Goal: Entertainment & Leisure: Consume media (video, audio)

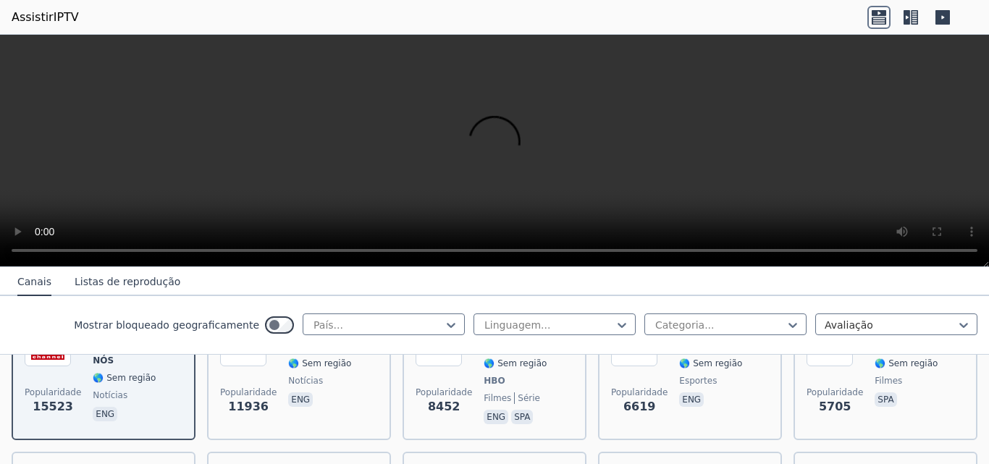
scroll to position [217, 0]
click at [444, 318] on icon at bounding box center [451, 325] width 14 height 14
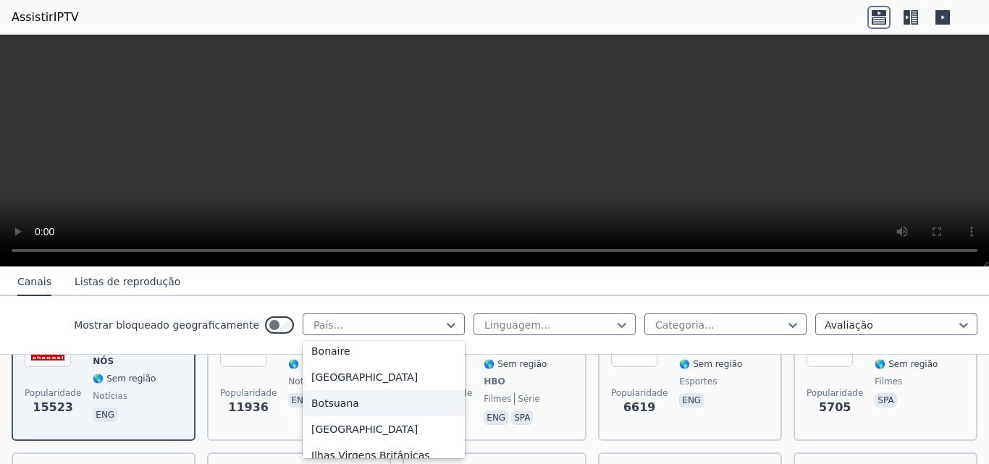
scroll to position [652, 0]
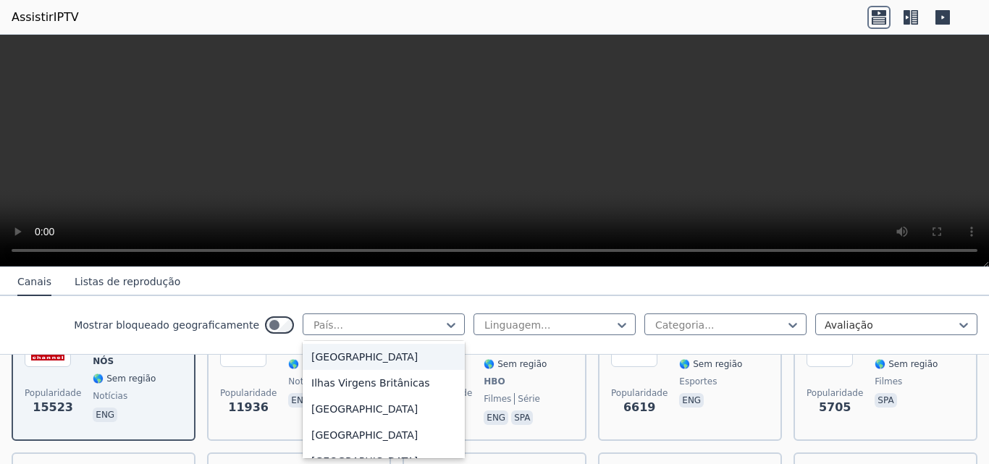
click at [323, 356] on font "[GEOGRAPHIC_DATA]" at bounding box center [364, 357] width 106 height 12
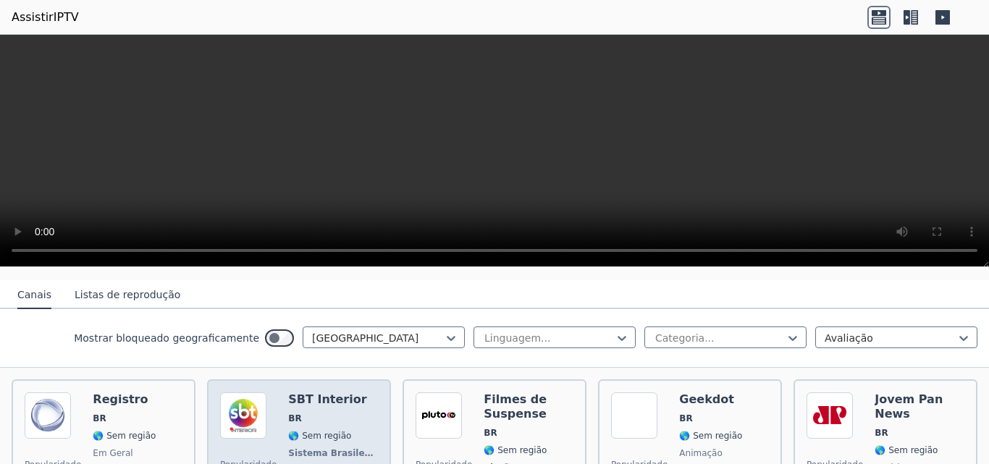
scroll to position [145, 0]
click at [313, 408] on div "SBT Interior BR 🌎 Sem região Sistema Brasileiro de Televisão em geral por" at bounding box center [333, 454] width 90 height 122
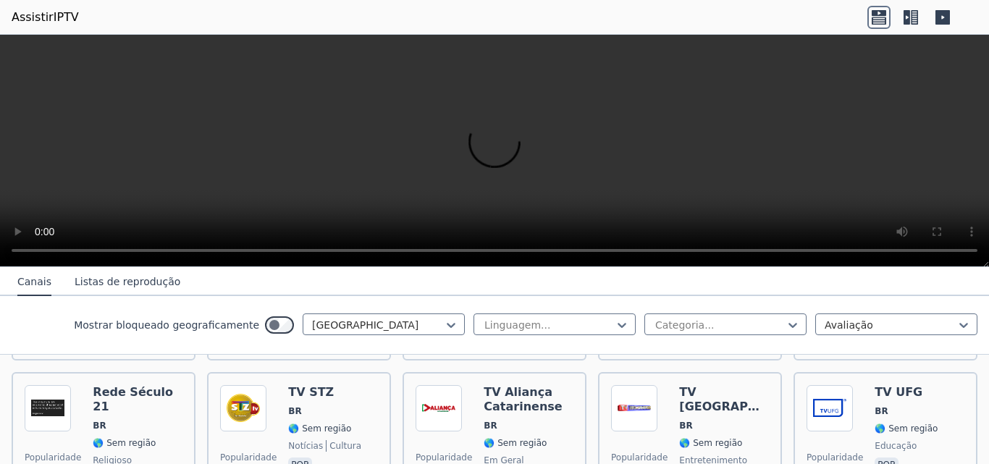
scroll to position [2606, 0]
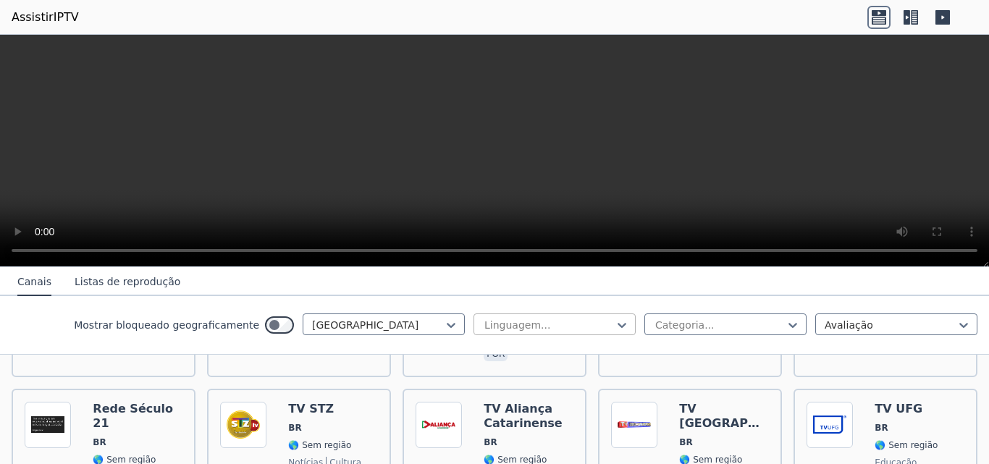
click at [526, 321] on div at bounding box center [549, 325] width 132 height 14
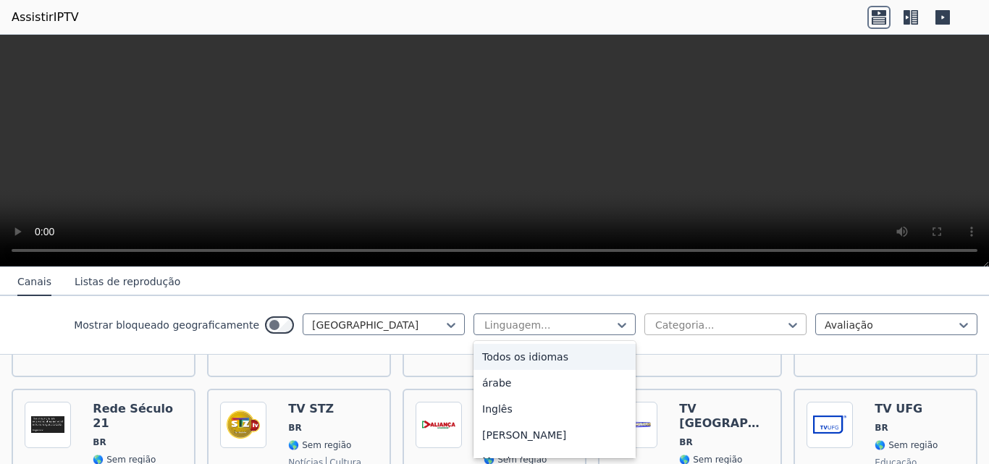
click at [735, 321] on div at bounding box center [720, 325] width 132 height 14
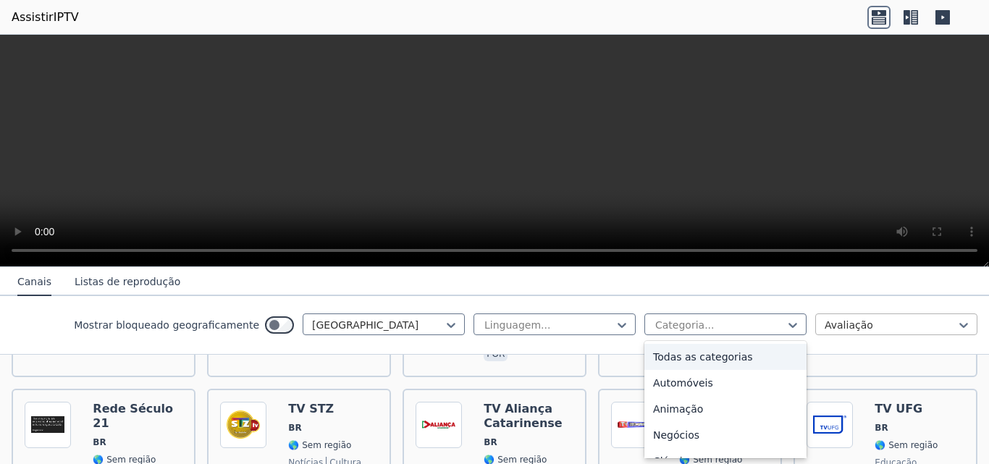
click at [815, 327] on div "Avaliação" at bounding box center [896, 324] width 162 height 22
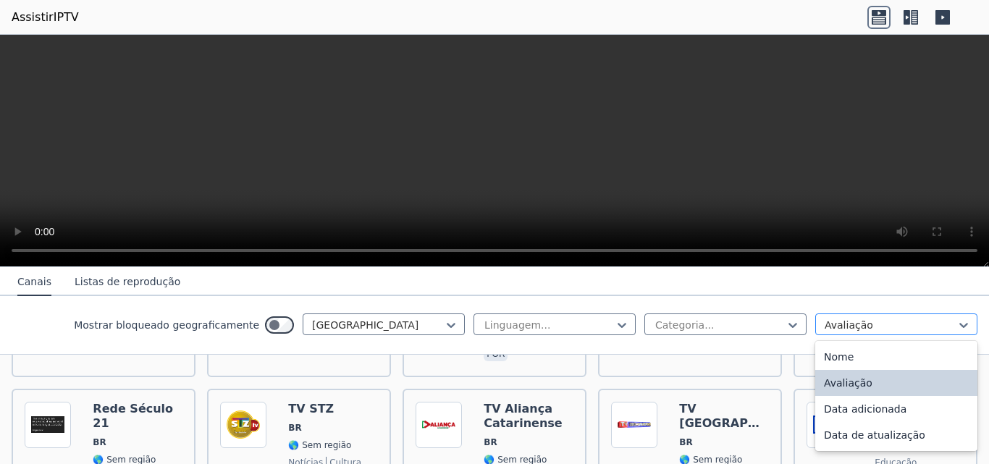
click at [825, 327] on div at bounding box center [891, 325] width 132 height 14
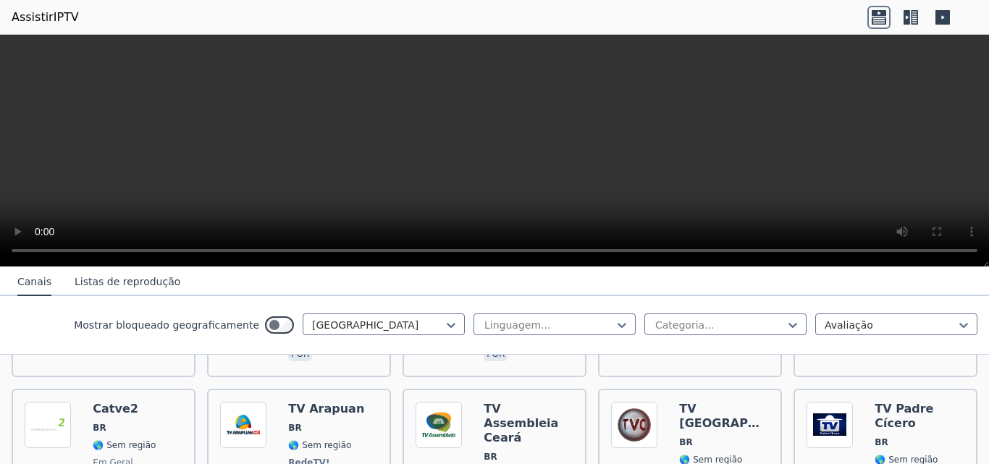
scroll to position [3860, 0]
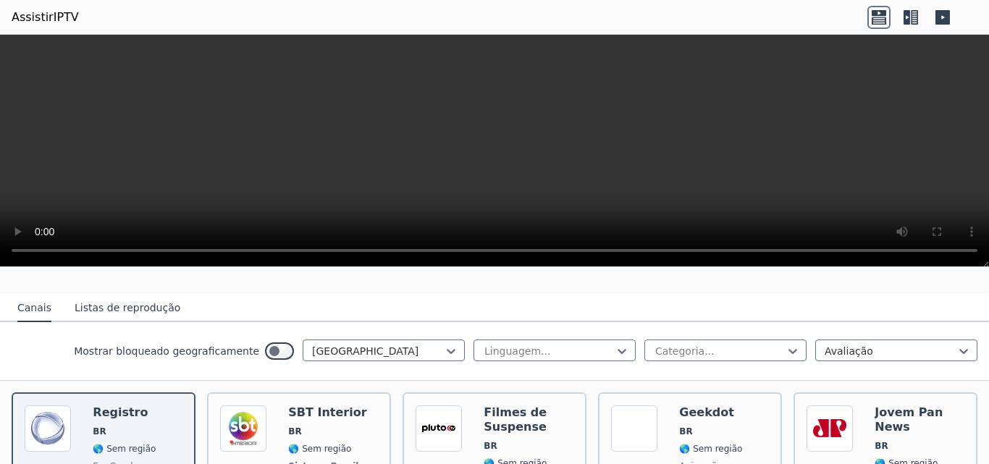
scroll to position [145, 0]
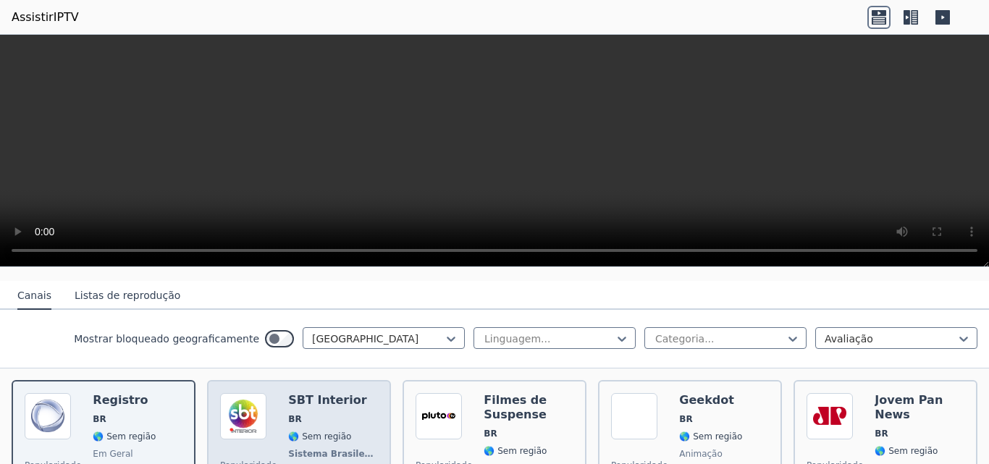
click at [326, 418] on span "BR" at bounding box center [333, 419] width 90 height 12
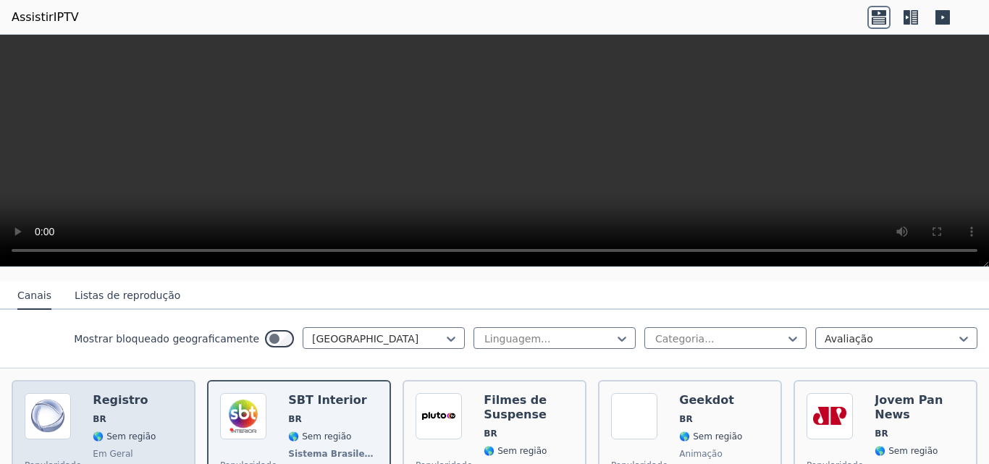
click at [110, 395] on font "Registro" at bounding box center [120, 400] width 55 height 14
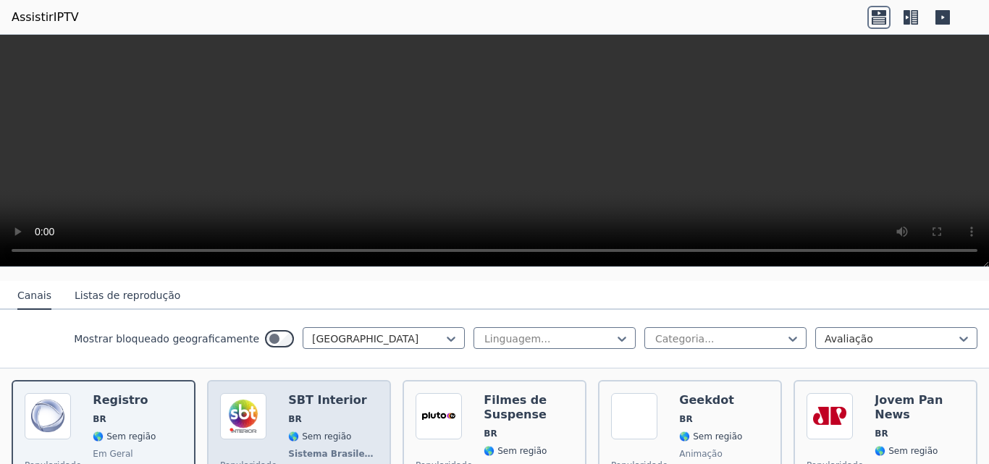
click at [306, 406] on font "SBT Interior" at bounding box center [327, 400] width 78 height 14
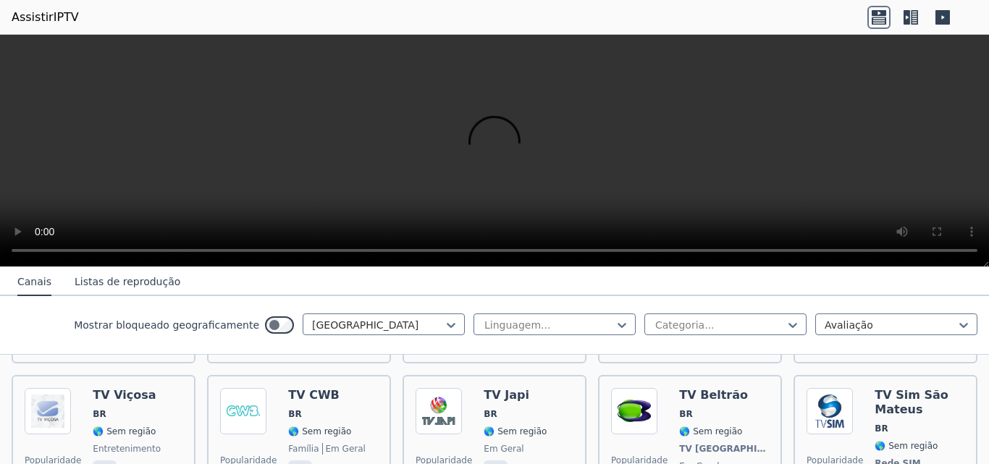
scroll to position [2172, 0]
